Goal: Transaction & Acquisition: Purchase product/service

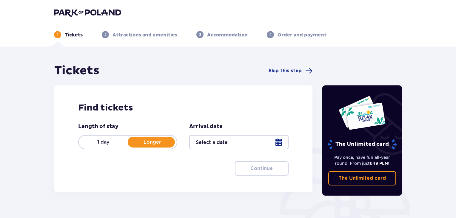
click at [275, 142] on div at bounding box center [238, 142] width 99 height 14
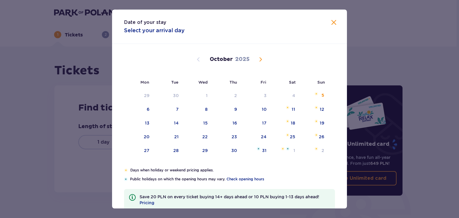
click at [260, 57] on span "Next month" at bounding box center [260, 59] width 7 height 7
click at [259, 58] on span "Next month" at bounding box center [260, 59] width 7 height 7
click at [260, 58] on span "Next month" at bounding box center [260, 59] width 7 height 7
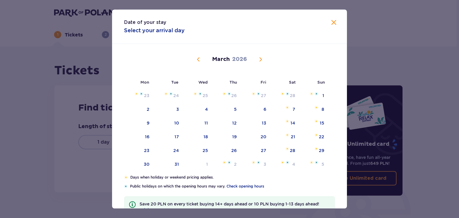
click at [197, 58] on span "Previous month" at bounding box center [198, 59] width 7 height 7
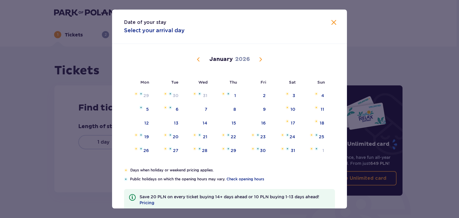
click at [197, 58] on span "Previous month" at bounding box center [198, 59] width 7 height 7
click at [321, 137] on div "28" at bounding box center [321, 137] width 5 height 6
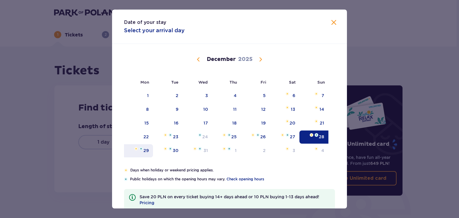
click at [148, 151] on div "29" at bounding box center [145, 151] width 5 height 6
click at [183, 149] on div "31" at bounding box center [198, 150] width 30 height 13
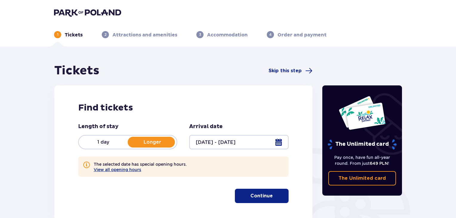
click at [280, 142] on div at bounding box center [238, 142] width 99 height 14
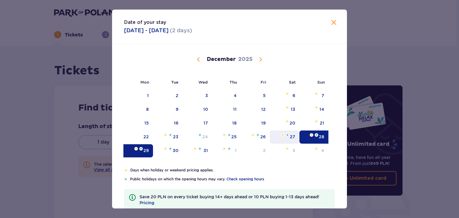
click at [292, 138] on div "27" at bounding box center [292, 137] width 5 height 6
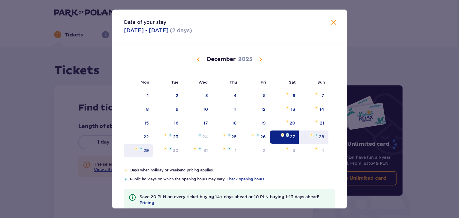
click at [144, 148] on div "29" at bounding box center [145, 151] width 5 height 6
type input "27.12.25 - 29.12.25"
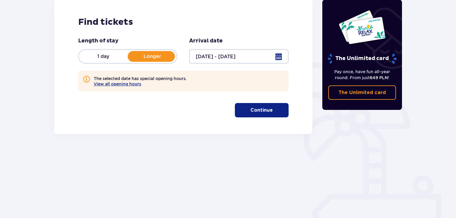
scroll to position [86, 0]
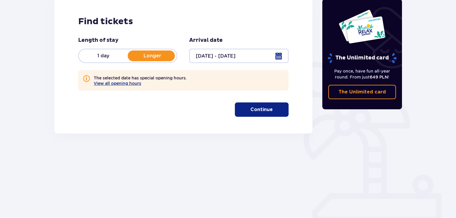
click at [266, 111] on p "Continue" at bounding box center [262, 109] width 22 height 7
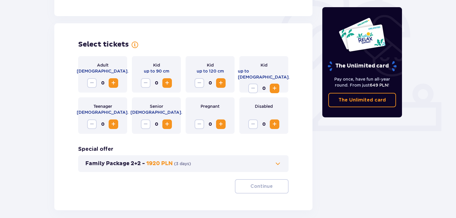
scroll to position [194, 0]
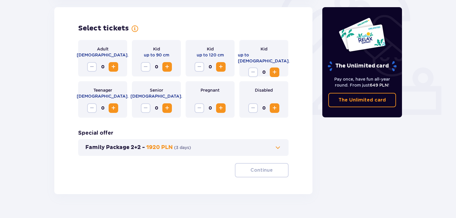
click at [276, 69] on span "Increase" at bounding box center [274, 72] width 7 height 7
click at [114, 66] on span "Increase" at bounding box center [113, 66] width 7 height 7
click at [115, 66] on span "Increase" at bounding box center [113, 66] width 7 height 7
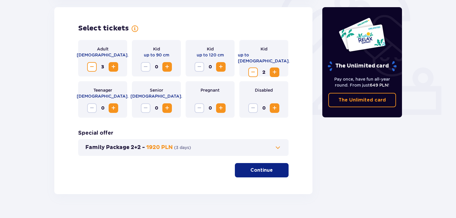
click at [91, 68] on span "Decrease" at bounding box center [91, 66] width 7 height 7
click at [115, 106] on span "Increase" at bounding box center [113, 108] width 7 height 7
click at [92, 110] on span "Decrease" at bounding box center [91, 108] width 7 height 7
click at [276, 69] on span "Increase" at bounding box center [274, 72] width 7 height 7
click at [264, 171] on p "Continue" at bounding box center [262, 170] width 22 height 7
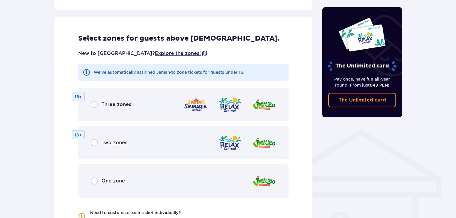
scroll to position [359, 0]
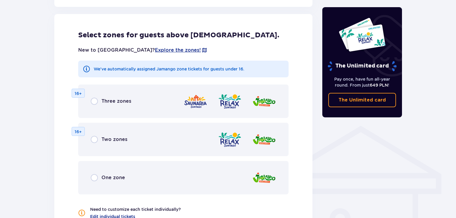
click at [93, 101] on input "radio" at bounding box center [94, 101] width 7 height 7
radio input "true"
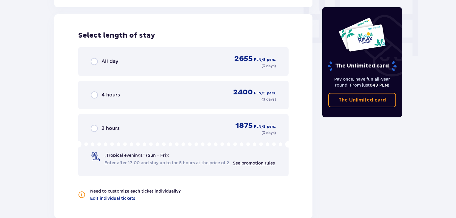
scroll to position [589, 0]
click at [96, 58] on input "radio" at bounding box center [94, 61] width 7 height 7
radio input "true"
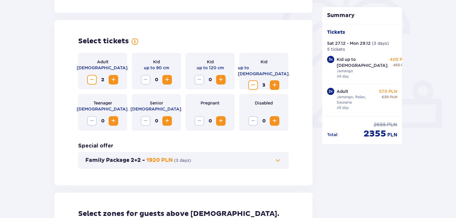
scroll to position [0, 0]
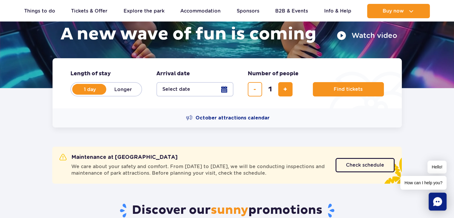
click at [119, 90] on label "Longer" at bounding box center [123, 89] width 34 height 13
click at [113, 94] on input "Longer" at bounding box center [109, 94] width 7 height 1
radio input "false"
radio input "true"
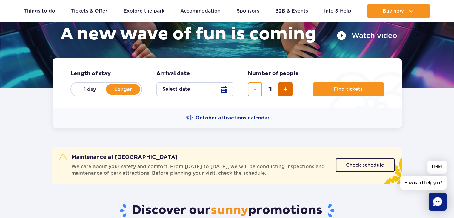
click at [286, 89] on span "add ticket" at bounding box center [285, 89] width 4 height 0
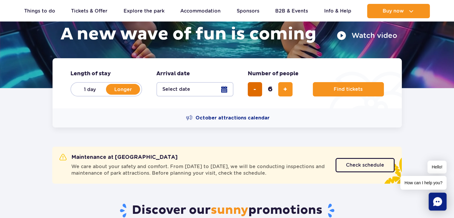
click at [253, 90] on button "remove ticket" at bounding box center [255, 89] width 14 height 14
type input "5"
click at [222, 88] on button "Select date" at bounding box center [195, 89] width 77 height 14
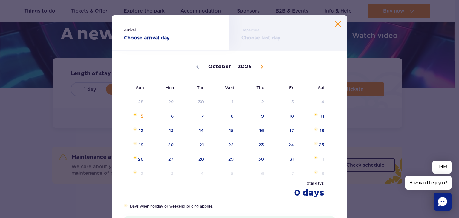
click at [335, 22] on button "Close calendar" at bounding box center [338, 24] width 6 height 6
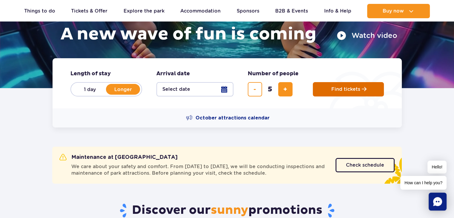
click at [345, 89] on span "Find tickets" at bounding box center [346, 89] width 29 height 5
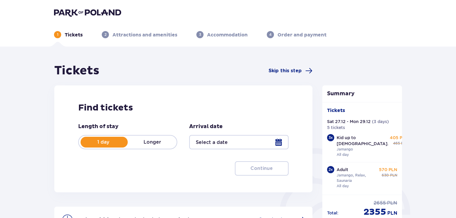
type input "27.12.25 - 29.12.25"
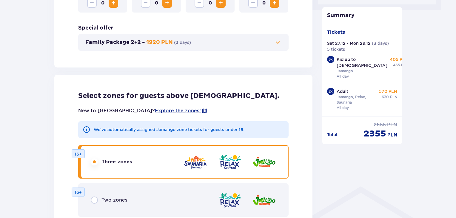
scroll to position [199, 0]
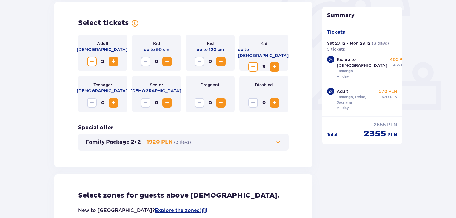
click at [281, 142] on span at bounding box center [278, 142] width 7 height 7
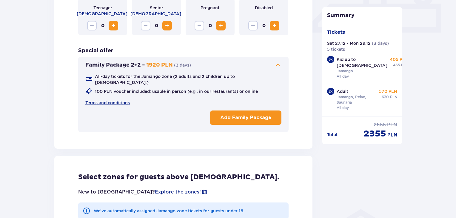
scroll to position [194, 0]
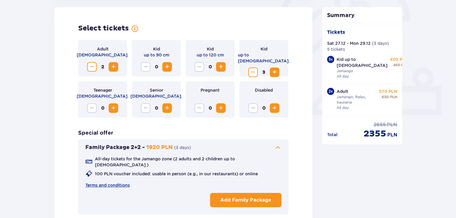
click at [253, 69] on span "Decrease" at bounding box center [253, 72] width 7 height 7
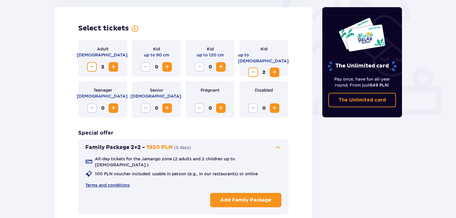
click at [253, 69] on span "Decrease" at bounding box center [253, 72] width 7 height 7
click at [93, 67] on span "Decrease" at bounding box center [91, 66] width 7 height 7
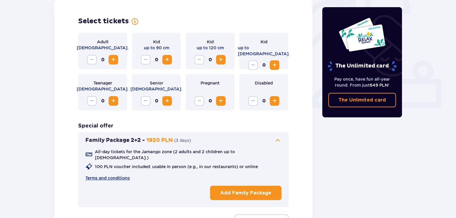
scroll to position [260, 0]
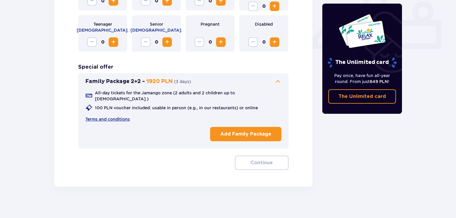
click at [252, 131] on p "Add Family Package" at bounding box center [245, 134] width 51 height 7
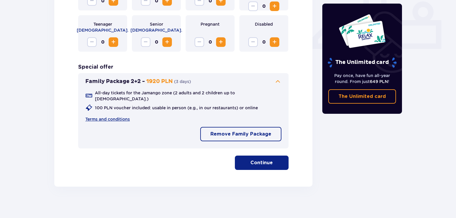
click at [251, 160] on p "Continue" at bounding box center [262, 163] width 22 height 7
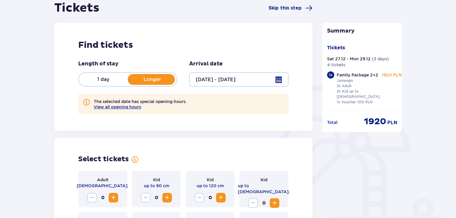
scroll to position [0, 0]
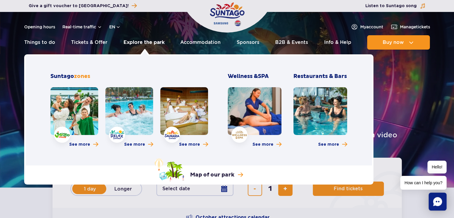
click at [145, 43] on link "Explore the park" at bounding box center [144, 42] width 41 height 14
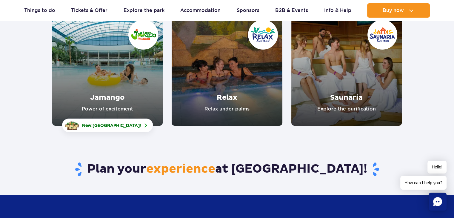
click at [113, 79] on link "Jamango" at bounding box center [107, 70] width 111 height 111
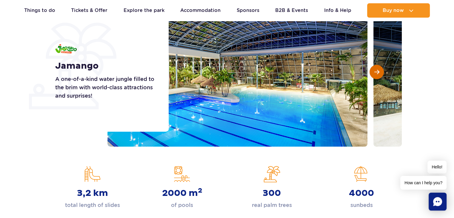
click at [375, 72] on span "Next slide" at bounding box center [377, 71] width 5 height 5
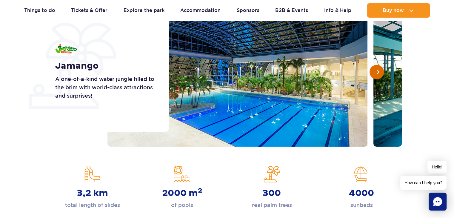
click at [378, 71] on span "Next slide" at bounding box center [377, 71] width 5 height 5
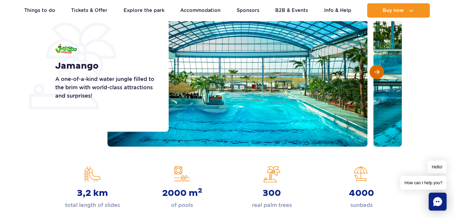
click at [378, 71] on span "Next slide" at bounding box center [377, 71] width 5 height 5
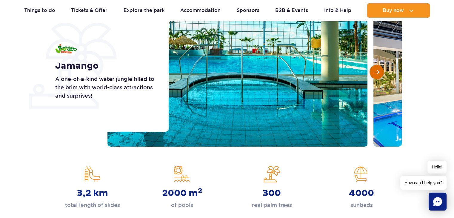
click at [378, 71] on span "Next slide" at bounding box center [377, 71] width 5 height 5
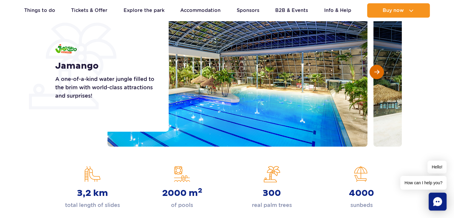
click at [378, 71] on span "Next slide" at bounding box center [377, 71] width 5 height 5
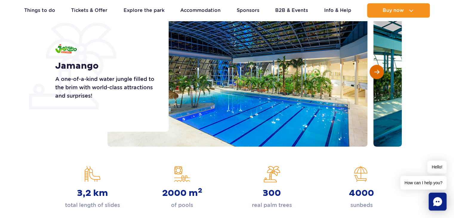
click at [378, 71] on span "Next slide" at bounding box center [377, 71] width 5 height 5
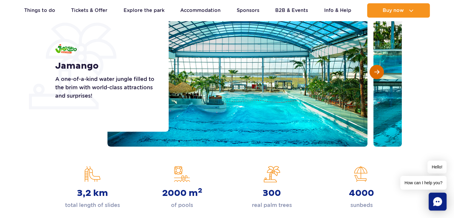
click at [378, 71] on span "Next slide" at bounding box center [377, 71] width 5 height 5
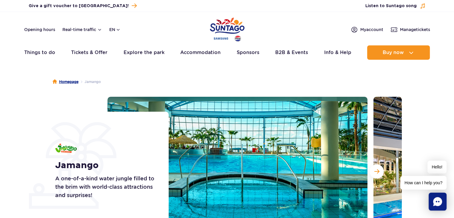
click at [66, 81] on link "Homepage" at bounding box center [66, 82] width 26 height 6
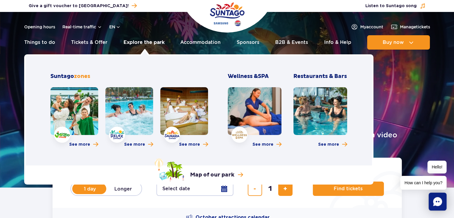
click at [146, 41] on link "Explore the park" at bounding box center [144, 42] width 41 height 14
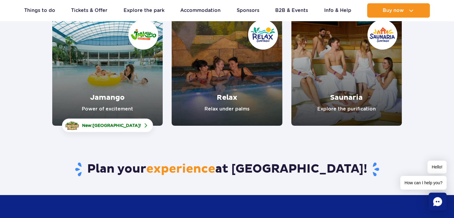
click at [233, 78] on link "Relax" at bounding box center [227, 70] width 111 height 111
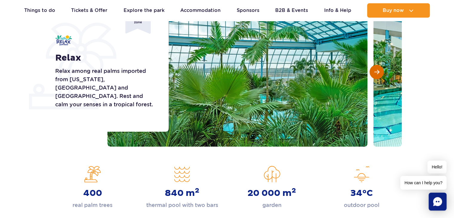
click at [373, 71] on button "Next slide" at bounding box center [377, 72] width 14 height 14
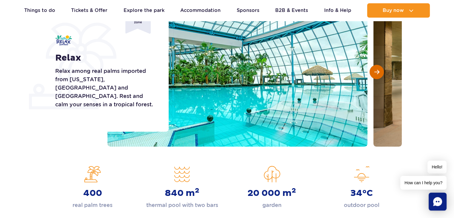
click at [373, 72] on button "Next slide" at bounding box center [377, 72] width 14 height 14
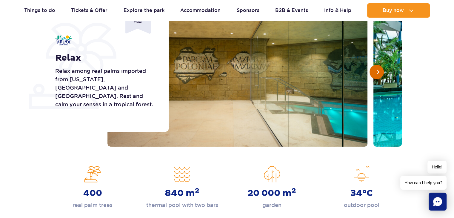
click at [374, 72] on button "Next slide" at bounding box center [377, 72] width 14 height 14
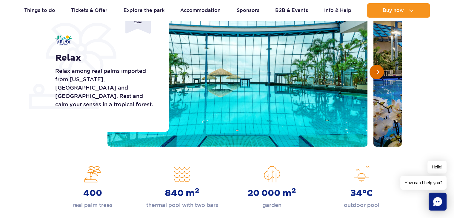
click at [374, 72] on button "Next slide" at bounding box center [377, 72] width 14 height 14
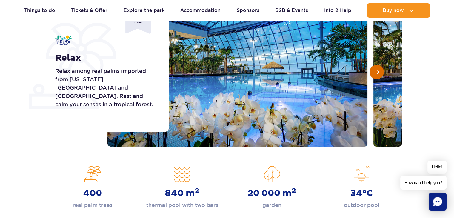
click at [373, 73] on button "Next slide" at bounding box center [377, 72] width 14 height 14
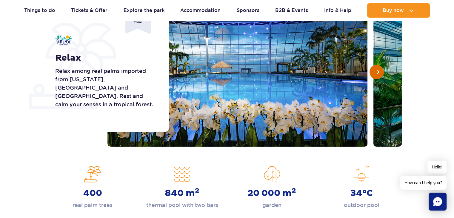
click at [372, 73] on button "Next slide" at bounding box center [377, 72] width 14 height 14
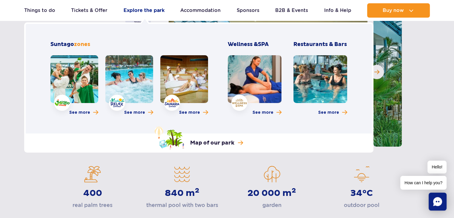
click at [146, 7] on link "Explore the park" at bounding box center [144, 10] width 41 height 14
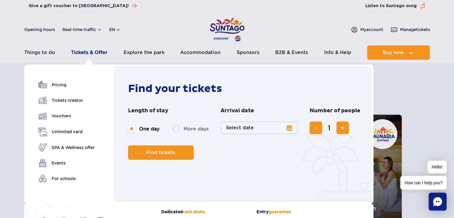
click at [82, 53] on link "Tickets & Offer" at bounding box center [89, 52] width 36 height 14
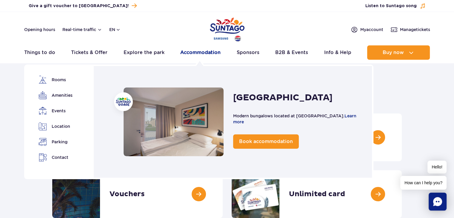
click at [198, 53] on link "Accommodation" at bounding box center [200, 52] width 40 height 14
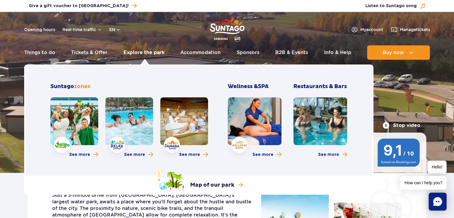
click at [153, 50] on link "Explore the park" at bounding box center [144, 52] width 41 height 14
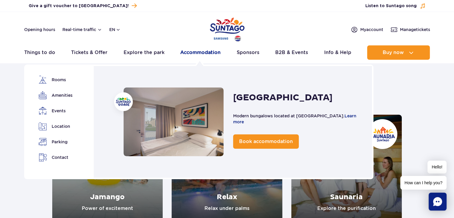
click at [196, 52] on link "Accommodation" at bounding box center [200, 52] width 40 height 14
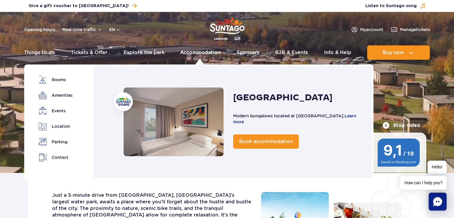
click at [207, 52] on link "Accommodation" at bounding box center [200, 52] width 40 height 14
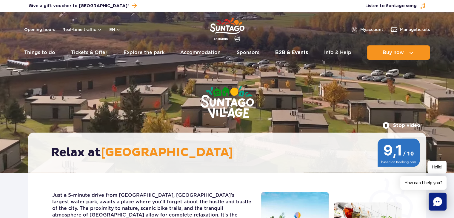
click at [293, 51] on link "B2B & Events" at bounding box center [291, 52] width 33 height 14
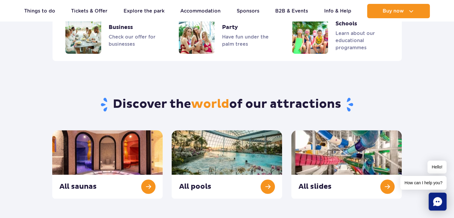
scroll to position [645, 0]
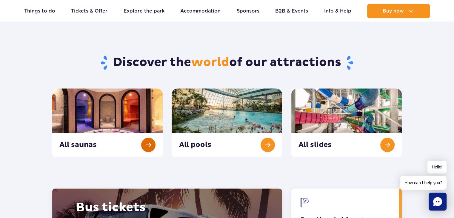
click at [144, 144] on link "All saunas" at bounding box center [107, 122] width 111 height 68
click at [269, 145] on link "All pools" at bounding box center [227, 122] width 111 height 68
click at [375, 145] on link "All slides" at bounding box center [347, 122] width 111 height 68
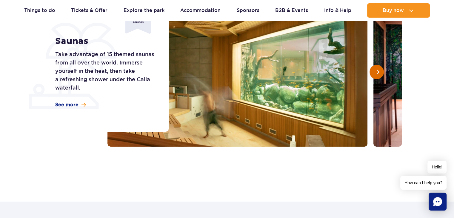
click at [375, 72] on span "Next slide" at bounding box center [377, 71] width 5 height 5
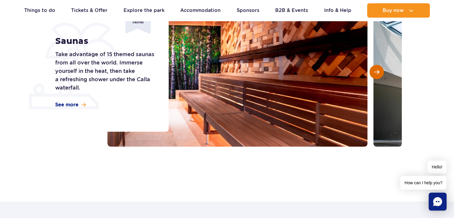
click at [375, 73] on span "Next slide" at bounding box center [377, 71] width 5 height 5
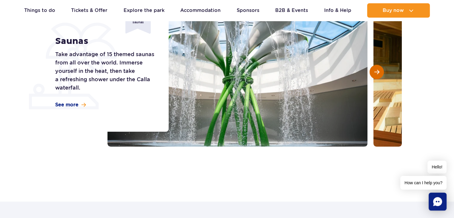
click at [375, 73] on span "Next slide" at bounding box center [377, 71] width 5 height 5
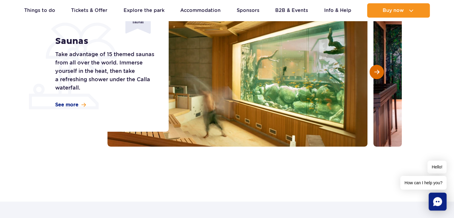
click at [375, 73] on span "Next slide" at bounding box center [377, 71] width 5 height 5
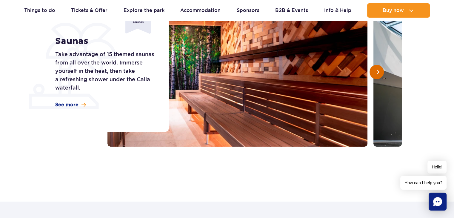
click at [375, 73] on span "Next slide" at bounding box center [377, 71] width 5 height 5
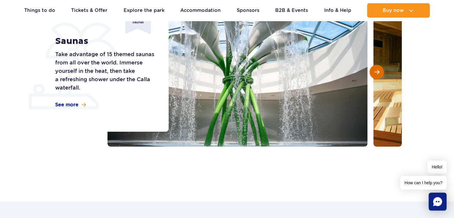
click at [375, 73] on span "Next slide" at bounding box center [377, 71] width 5 height 5
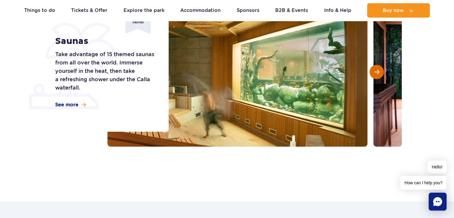
click at [375, 73] on span "Next slide" at bounding box center [377, 71] width 5 height 5
click at [375, 72] on span "Next slide" at bounding box center [377, 71] width 5 height 5
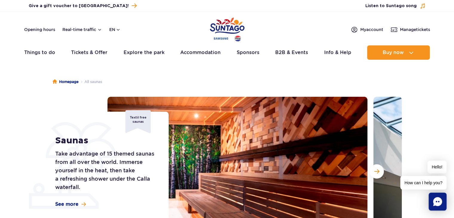
scroll to position [99, 0]
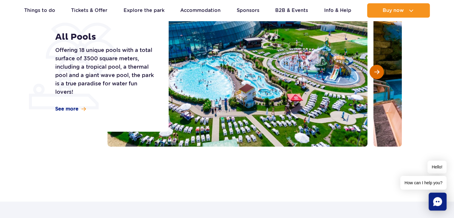
click at [376, 69] on span "Next slide" at bounding box center [377, 71] width 5 height 5
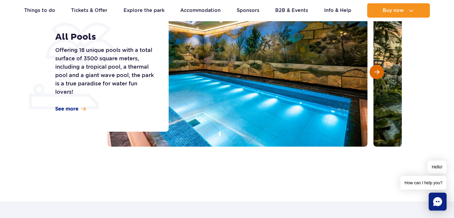
click at [374, 70] on button "Next slide" at bounding box center [377, 72] width 14 height 14
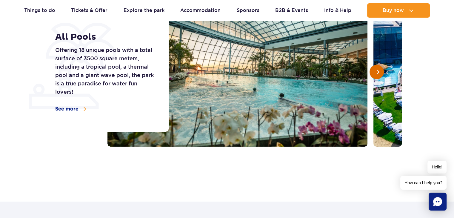
click at [373, 71] on button "Next slide" at bounding box center [377, 72] width 14 height 14
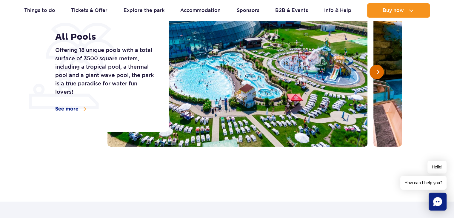
click at [373, 71] on button "Next slide" at bounding box center [377, 72] width 14 height 14
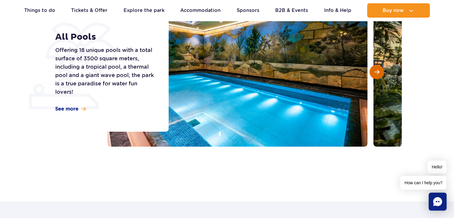
click at [373, 71] on button "Next slide" at bounding box center [377, 72] width 14 height 14
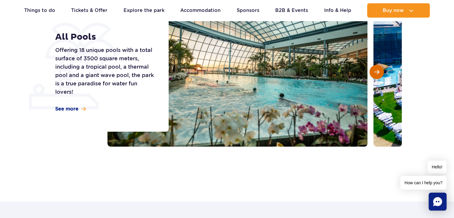
click at [373, 71] on button "Next slide" at bounding box center [377, 72] width 14 height 14
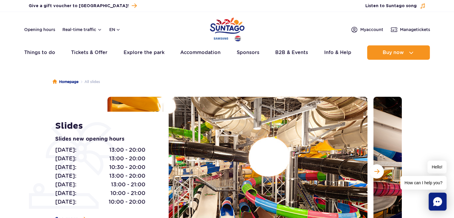
scroll to position [99, 0]
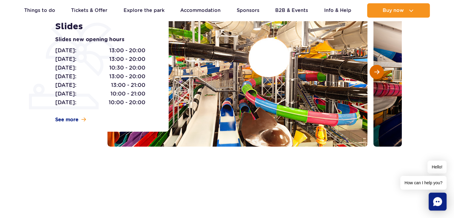
click at [373, 73] on button "Next slide" at bounding box center [377, 72] width 14 height 14
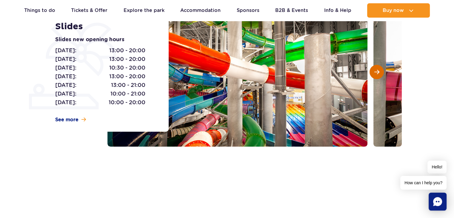
click at [373, 72] on button "Next slide" at bounding box center [377, 72] width 14 height 14
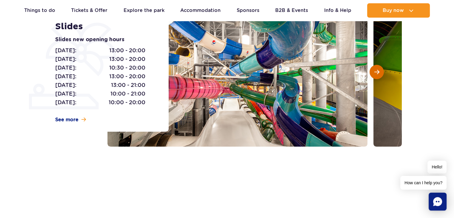
click at [373, 72] on button "Next slide" at bounding box center [377, 72] width 14 height 14
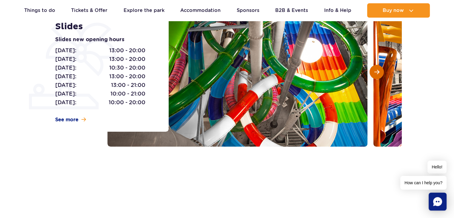
click at [373, 72] on button "Next slide" at bounding box center [377, 72] width 14 height 14
click at [373, 73] on button "Next slide" at bounding box center [377, 72] width 14 height 14
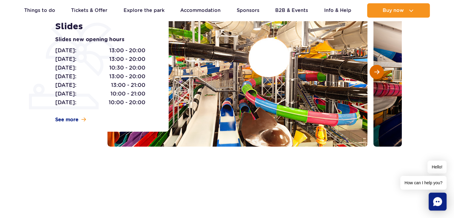
click at [373, 72] on button "Next slide" at bounding box center [377, 72] width 14 height 14
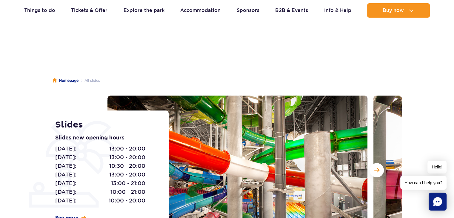
scroll to position [0, 0]
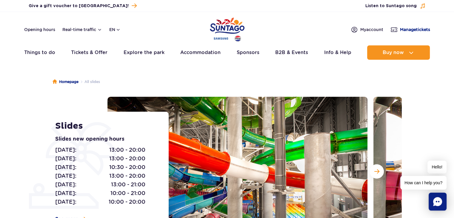
click at [412, 27] on span "Manage tickets" at bounding box center [415, 30] width 30 height 6
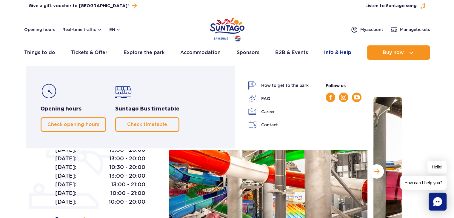
click at [333, 48] on link "Info & Help" at bounding box center [337, 52] width 27 height 14
